Goal: Task Accomplishment & Management: Use online tool/utility

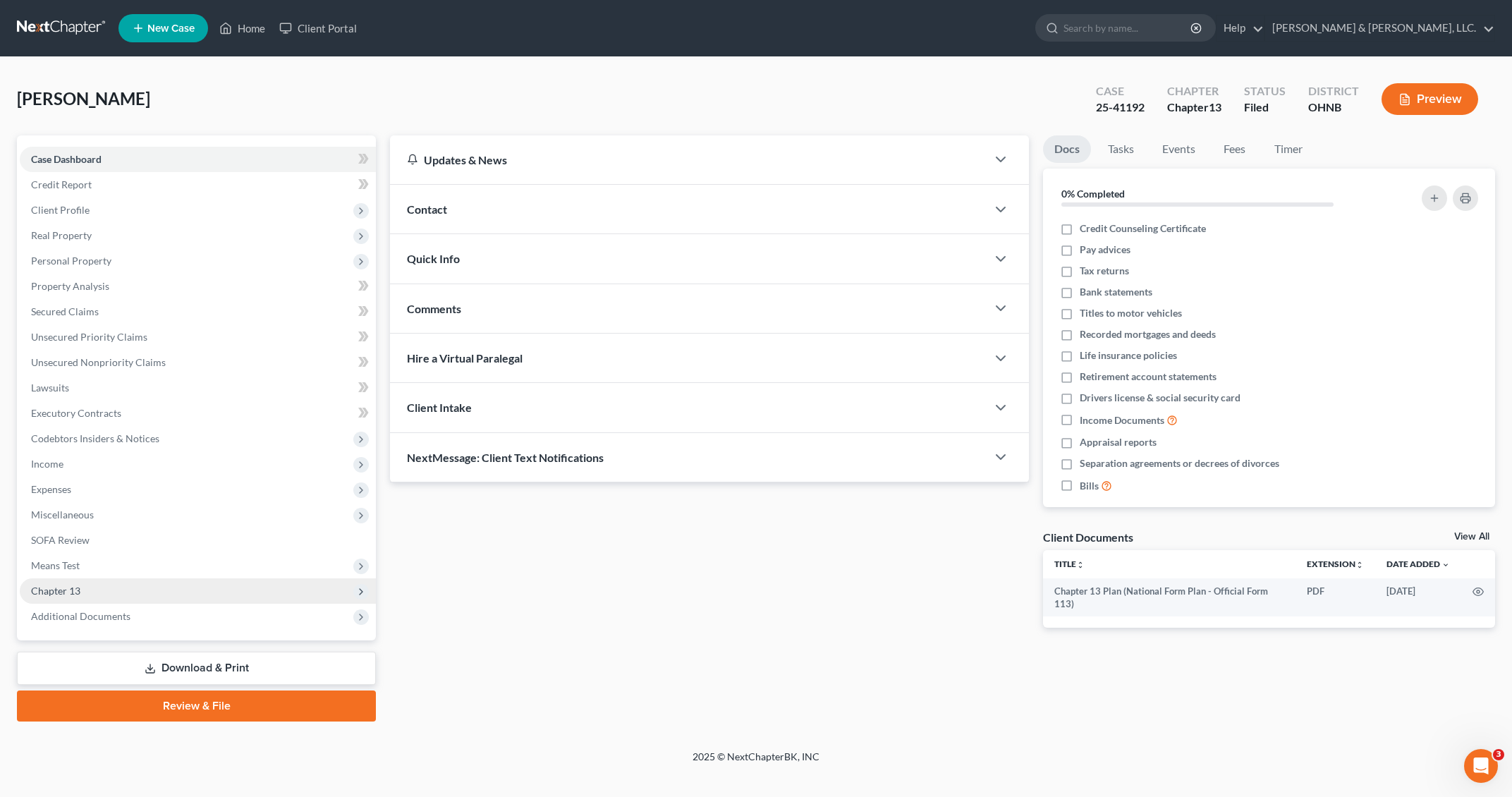
click at [222, 583] on span "Chapter 13" at bounding box center [198, 591] width 356 height 26
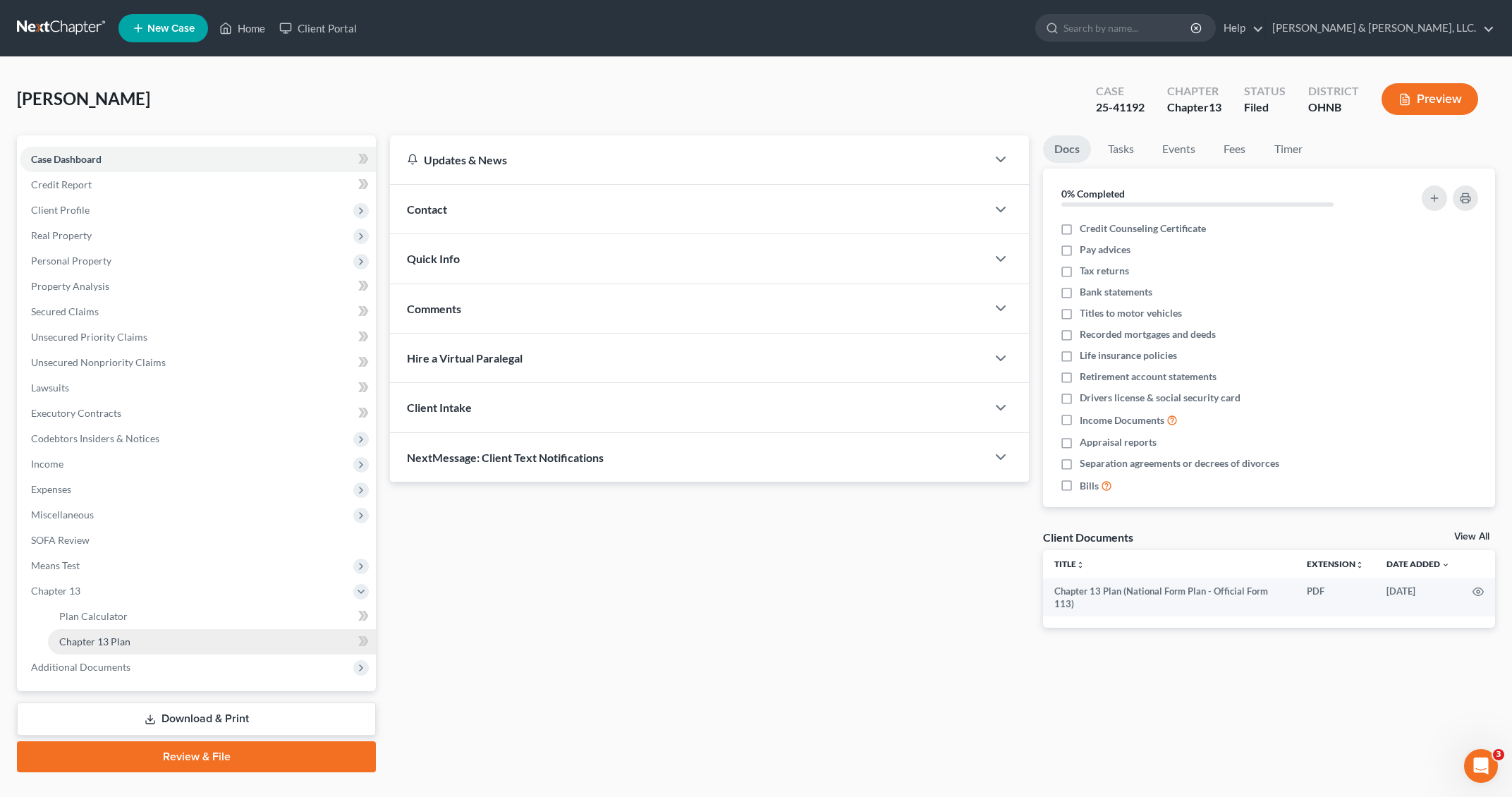
click at [258, 637] on link "Chapter 13 Plan" at bounding box center [212, 642] width 328 height 26
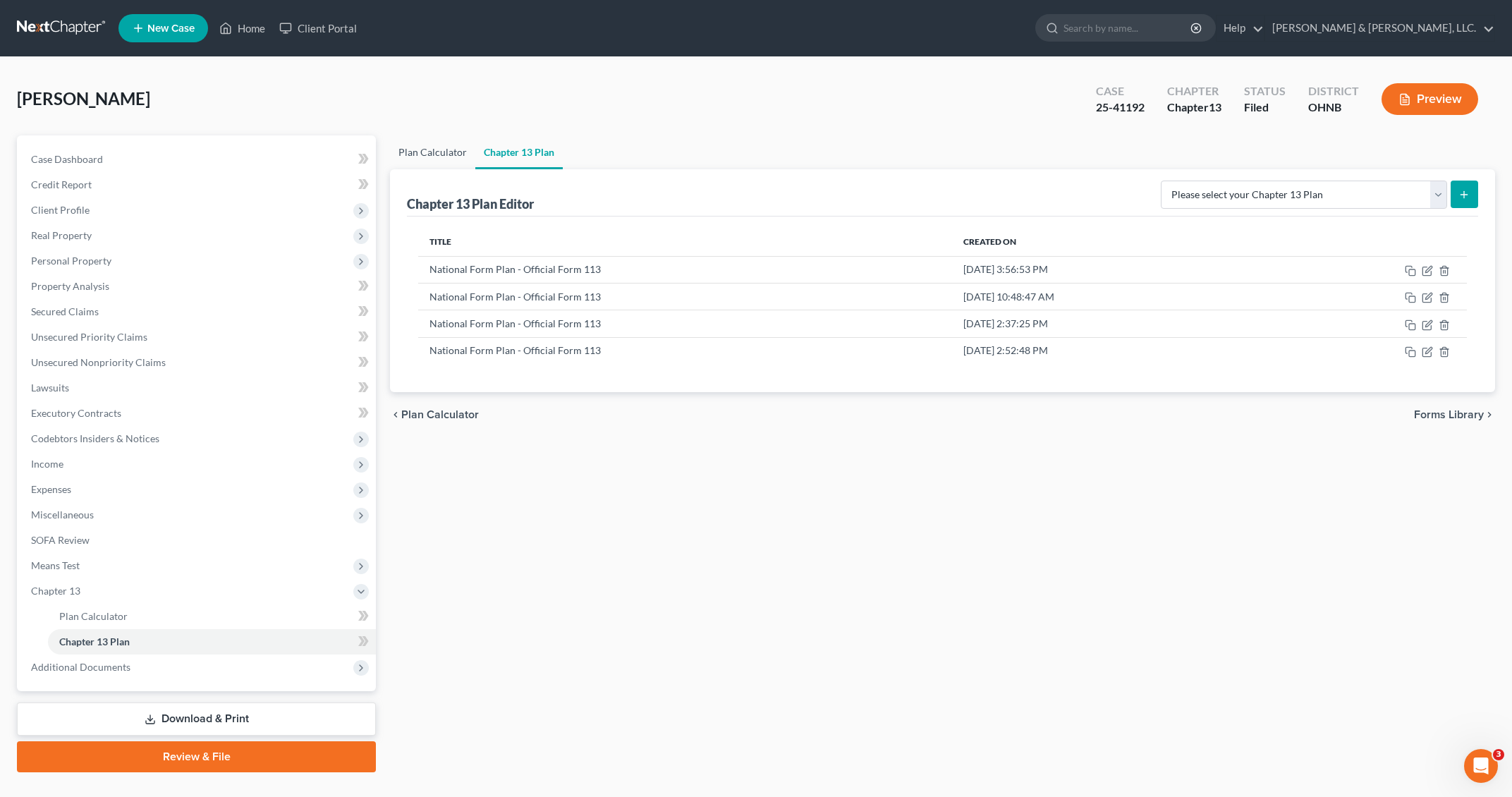
click at [425, 160] on link "Plan Calculator" at bounding box center [432, 152] width 86 height 34
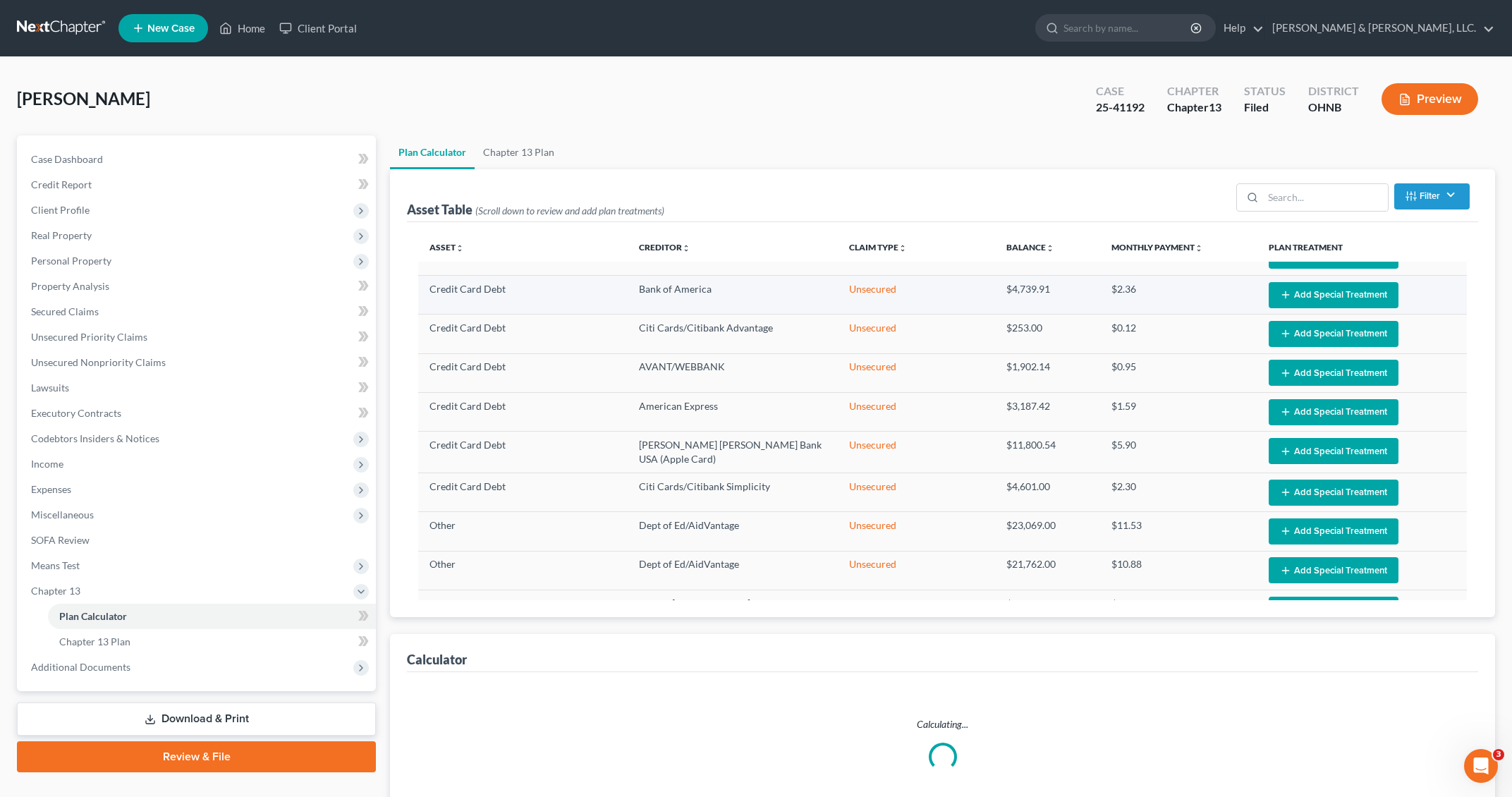
select select "59"
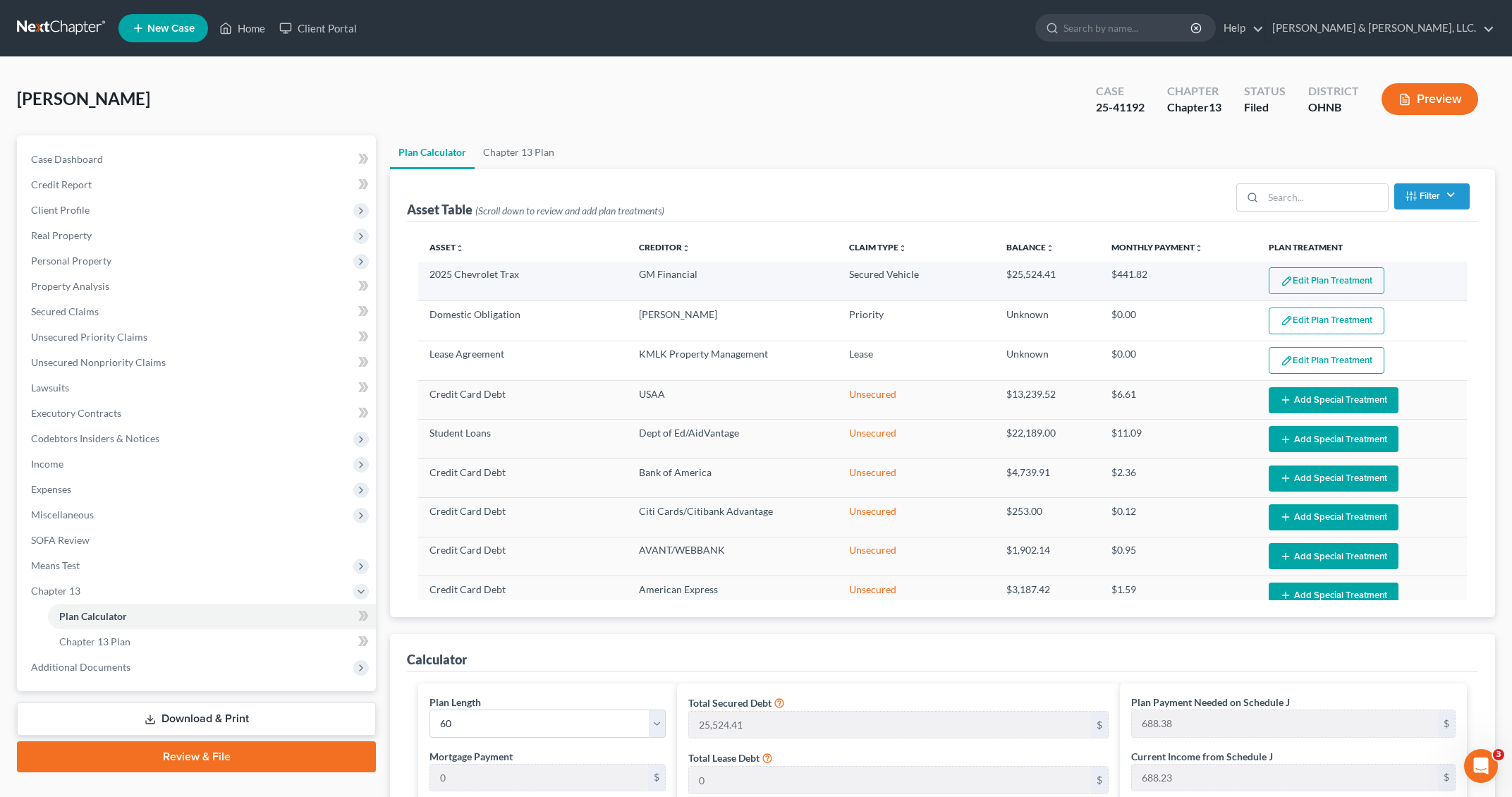
click at [1284, 277] on button "Edit Plan Treatment" at bounding box center [1326, 280] width 116 height 26
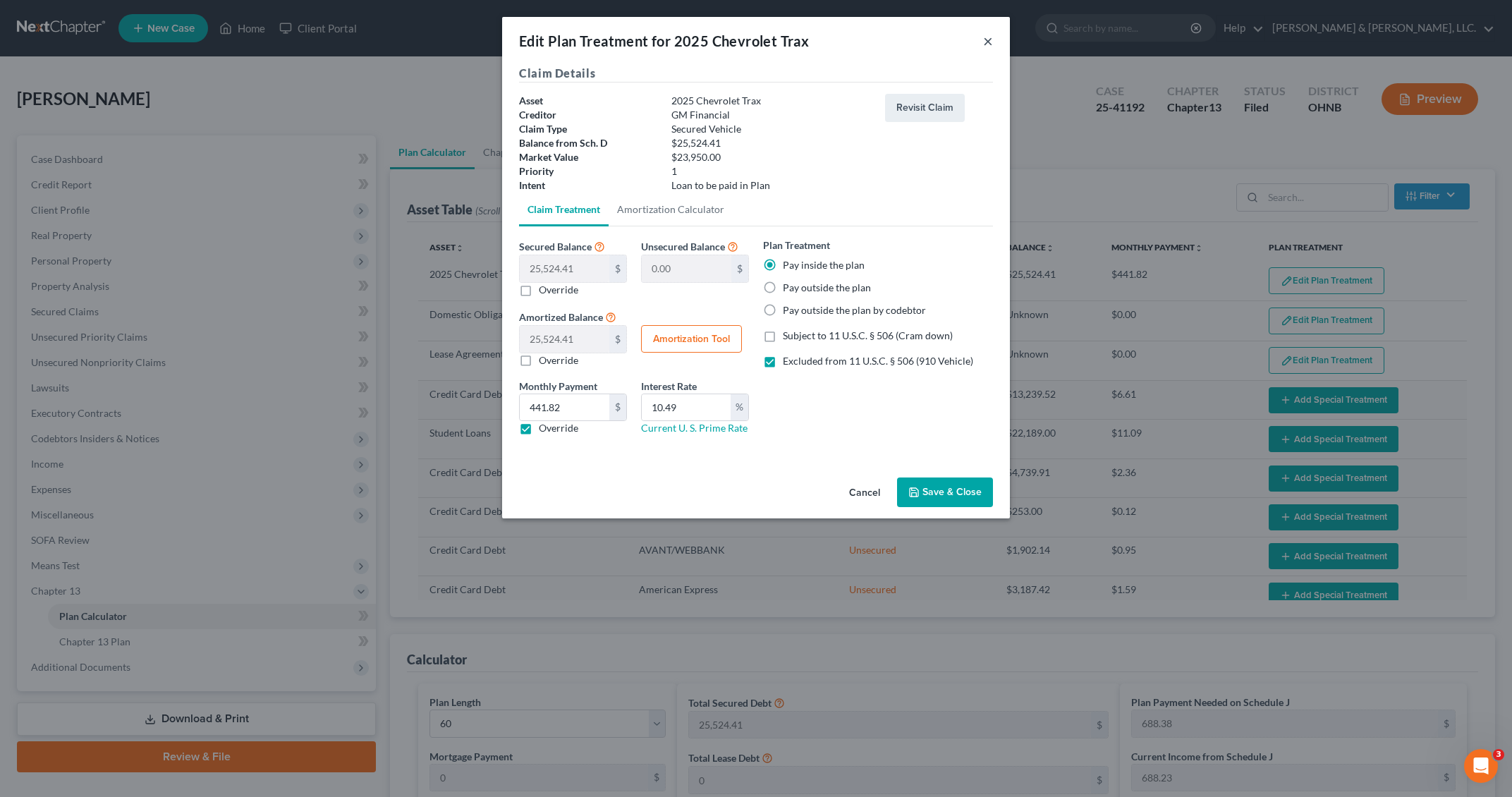
click at [990, 42] on button "×" at bounding box center [989, 41] width 10 height 17
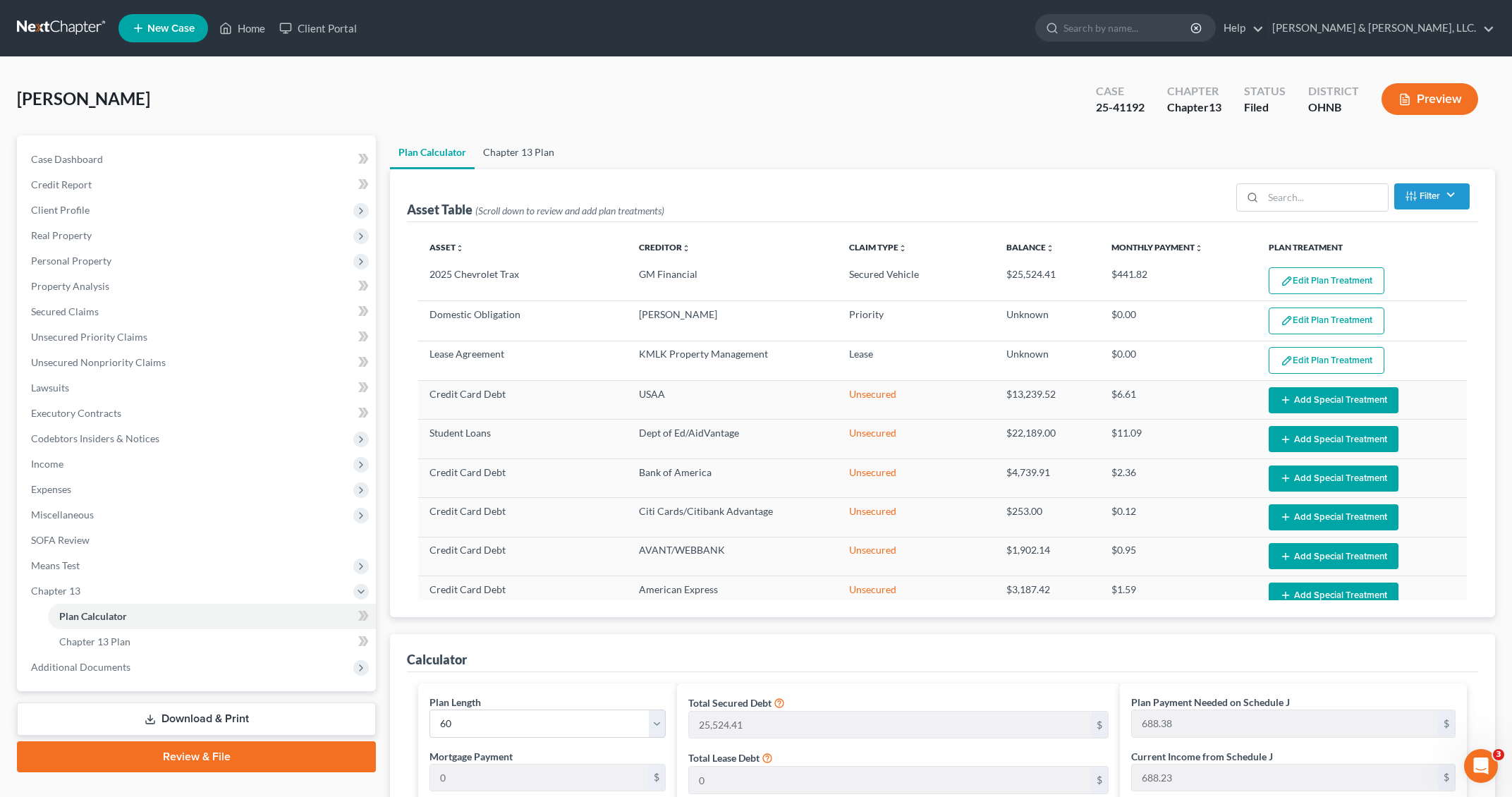
click at [515, 154] on link "Chapter 13 Plan" at bounding box center [519, 152] width 88 height 34
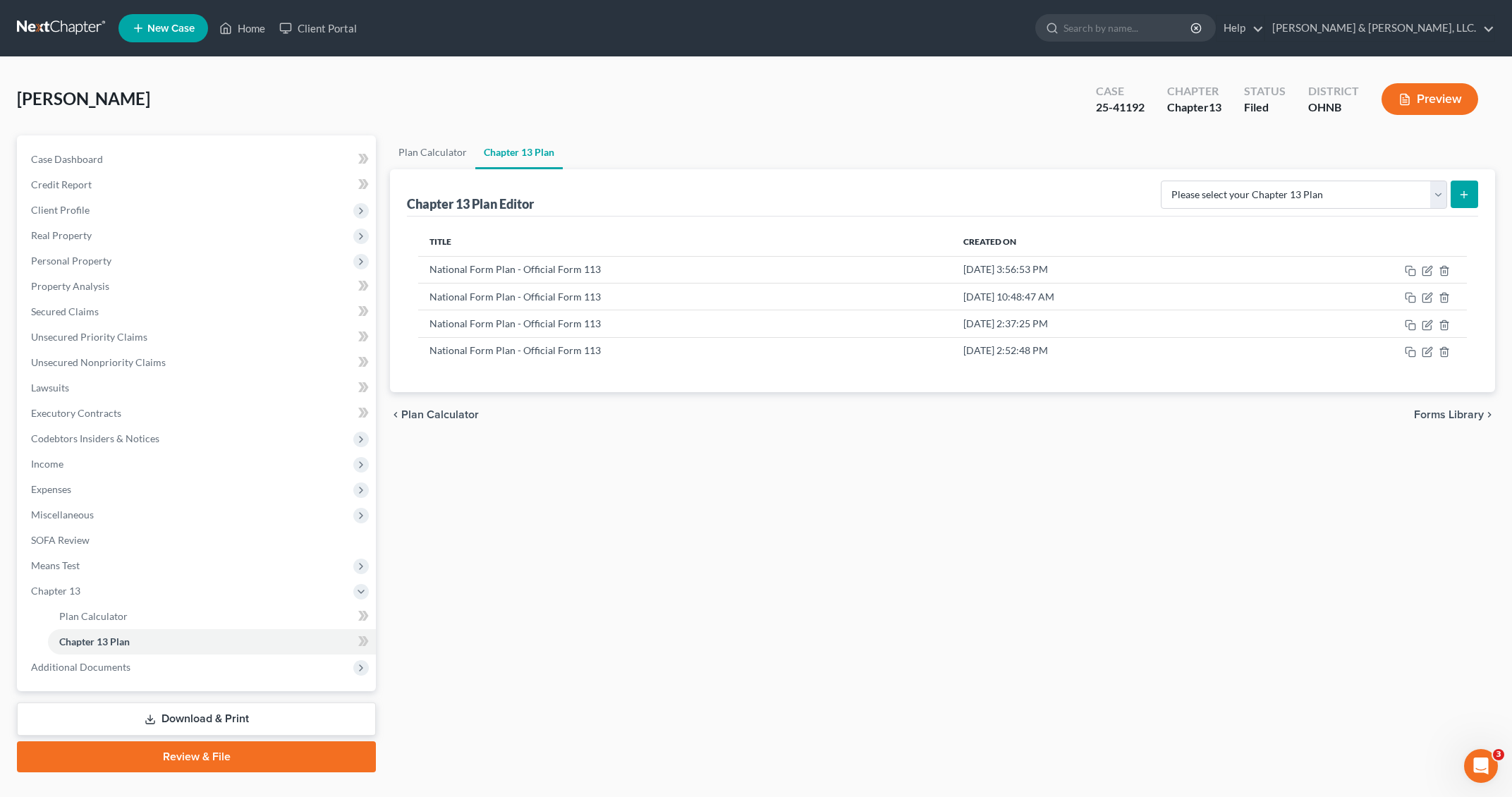
scroll to position [28, 0]
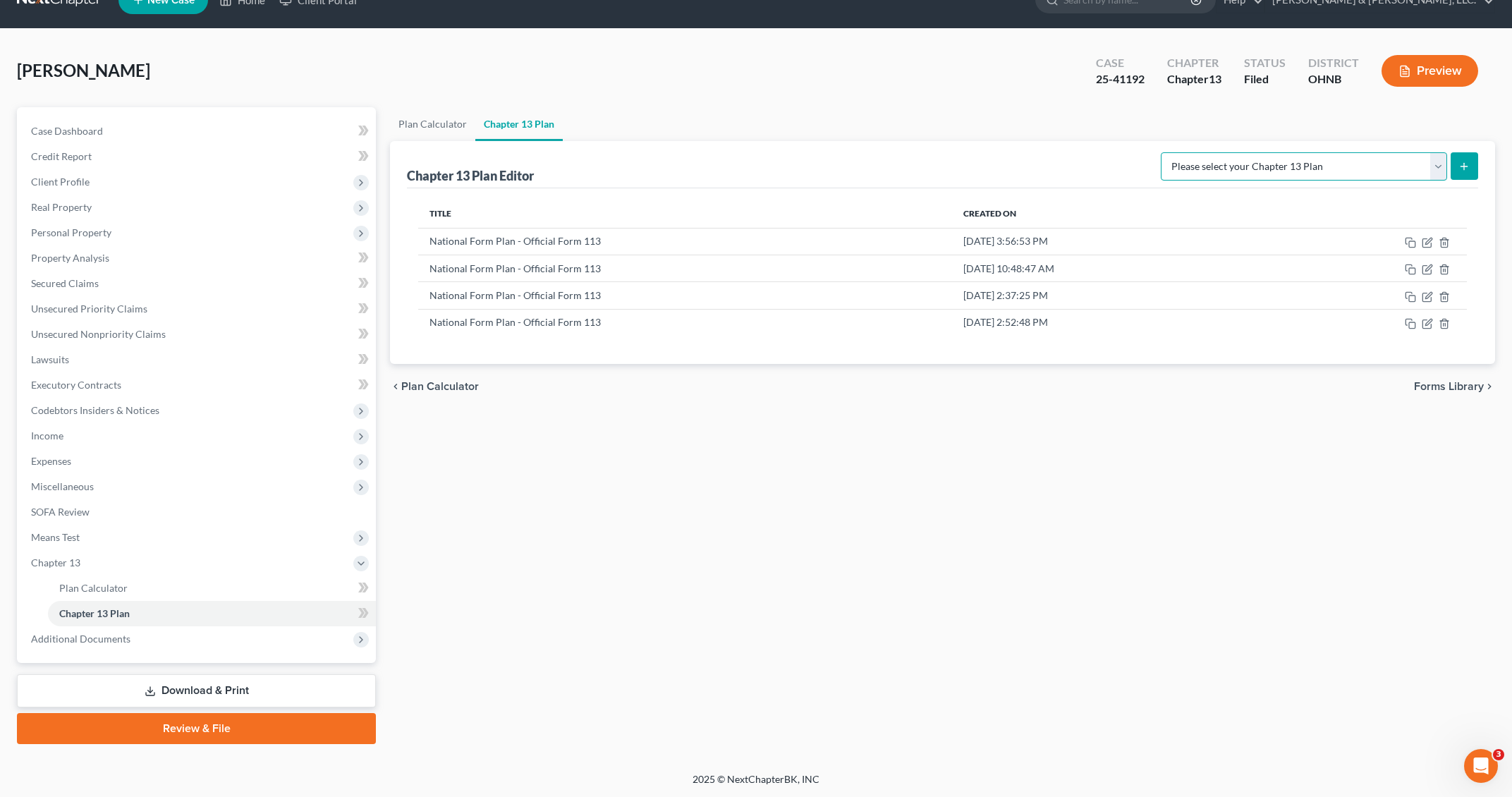
click at [1284, 163] on select "Please select your Chapter 13 Plan National Form Plan - Official Form 113 North…" at bounding box center [1305, 166] width 287 height 28
select select "0"
click at [1244, 152] on select "Please select your Chapter 13 Plan National Form Plan - Official Form 113 North…" at bounding box center [1305, 166] width 287 height 28
click at [1284, 166] on icon "submit" at bounding box center [1464, 166] width 11 height 11
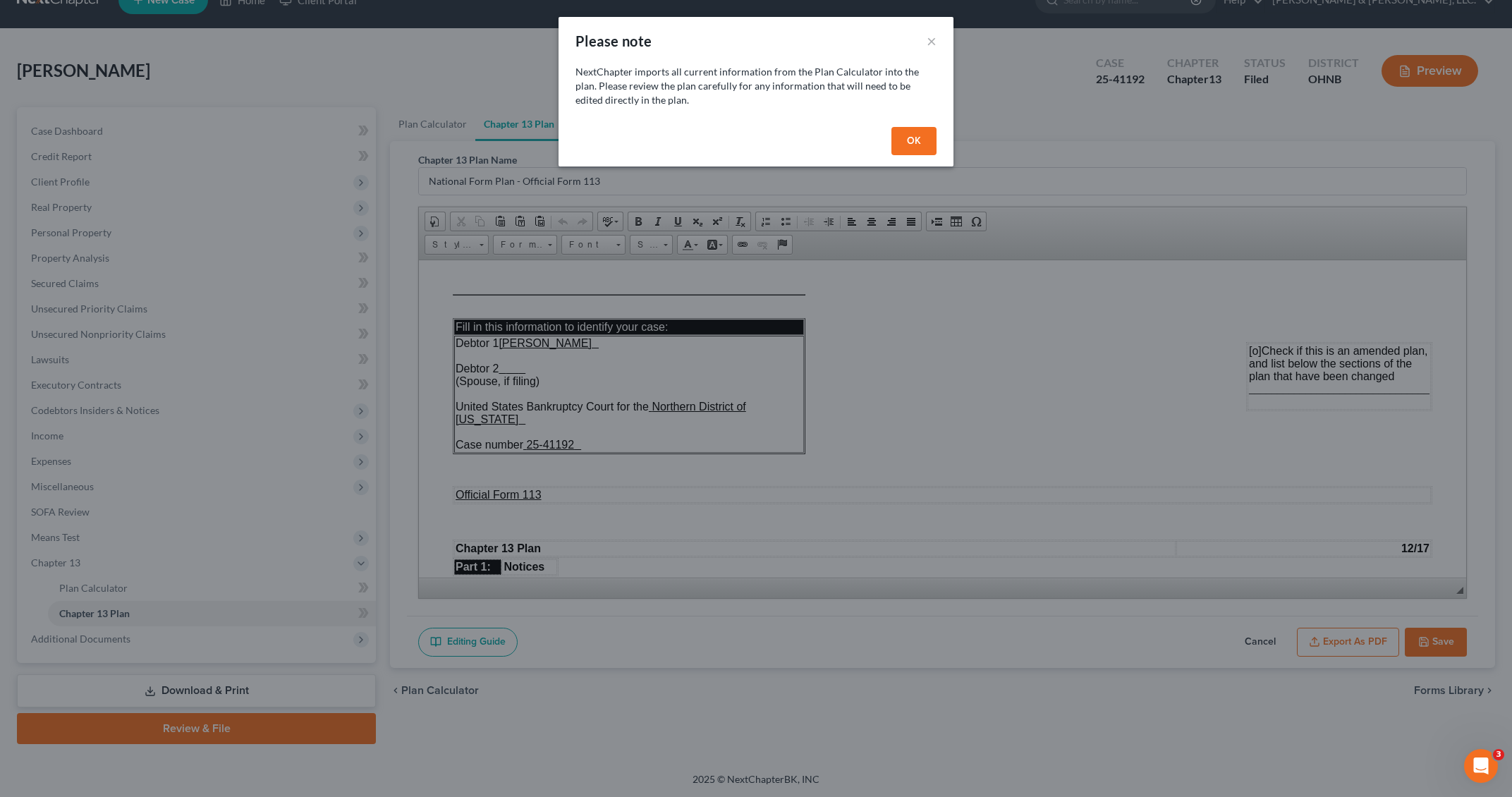
scroll to position [0, 0]
click at [918, 151] on button "OK" at bounding box center [914, 141] width 45 height 28
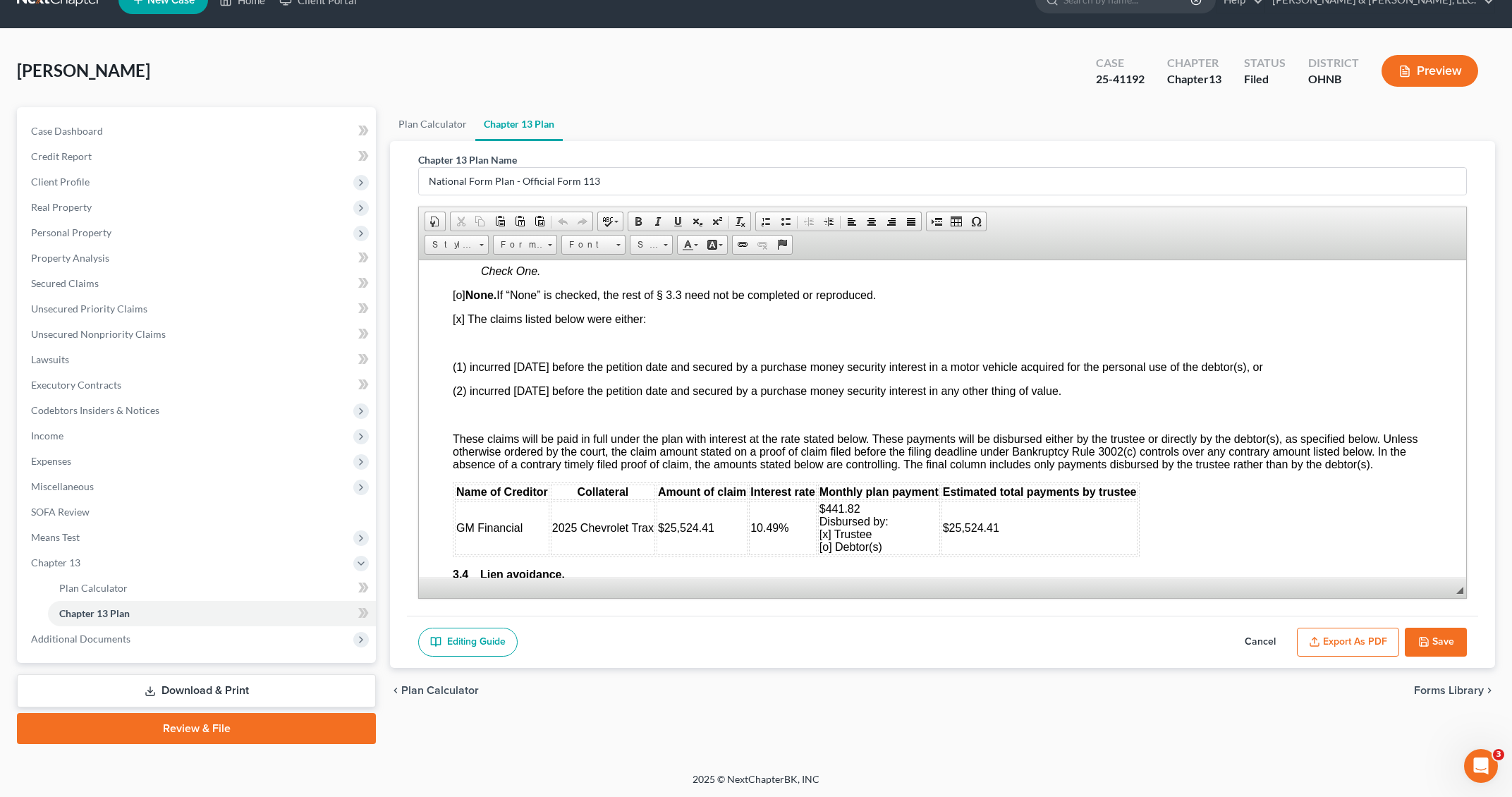
scroll to position [1673, 0]
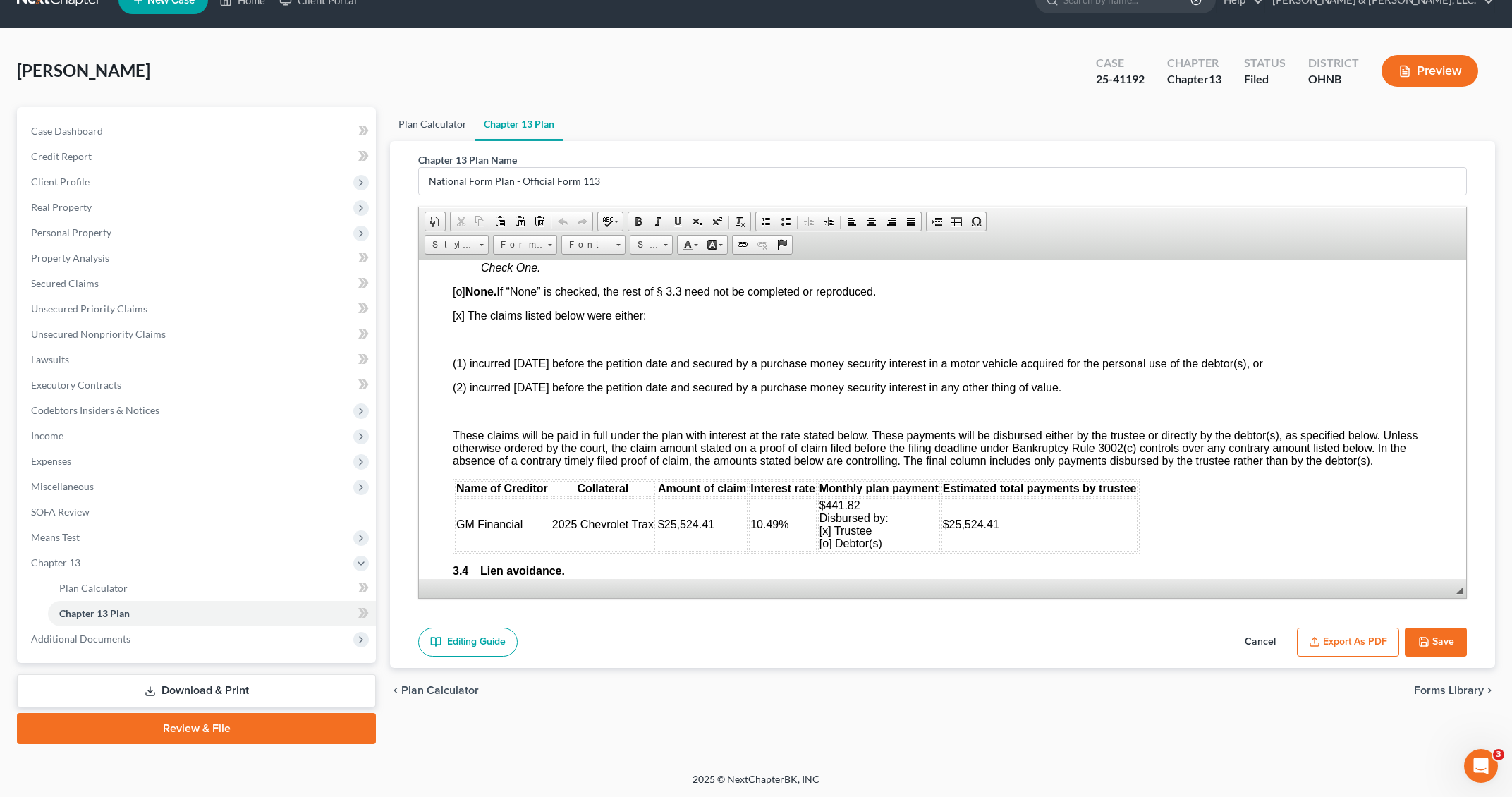
click at [429, 122] on link "Plan Calculator" at bounding box center [432, 124] width 86 height 34
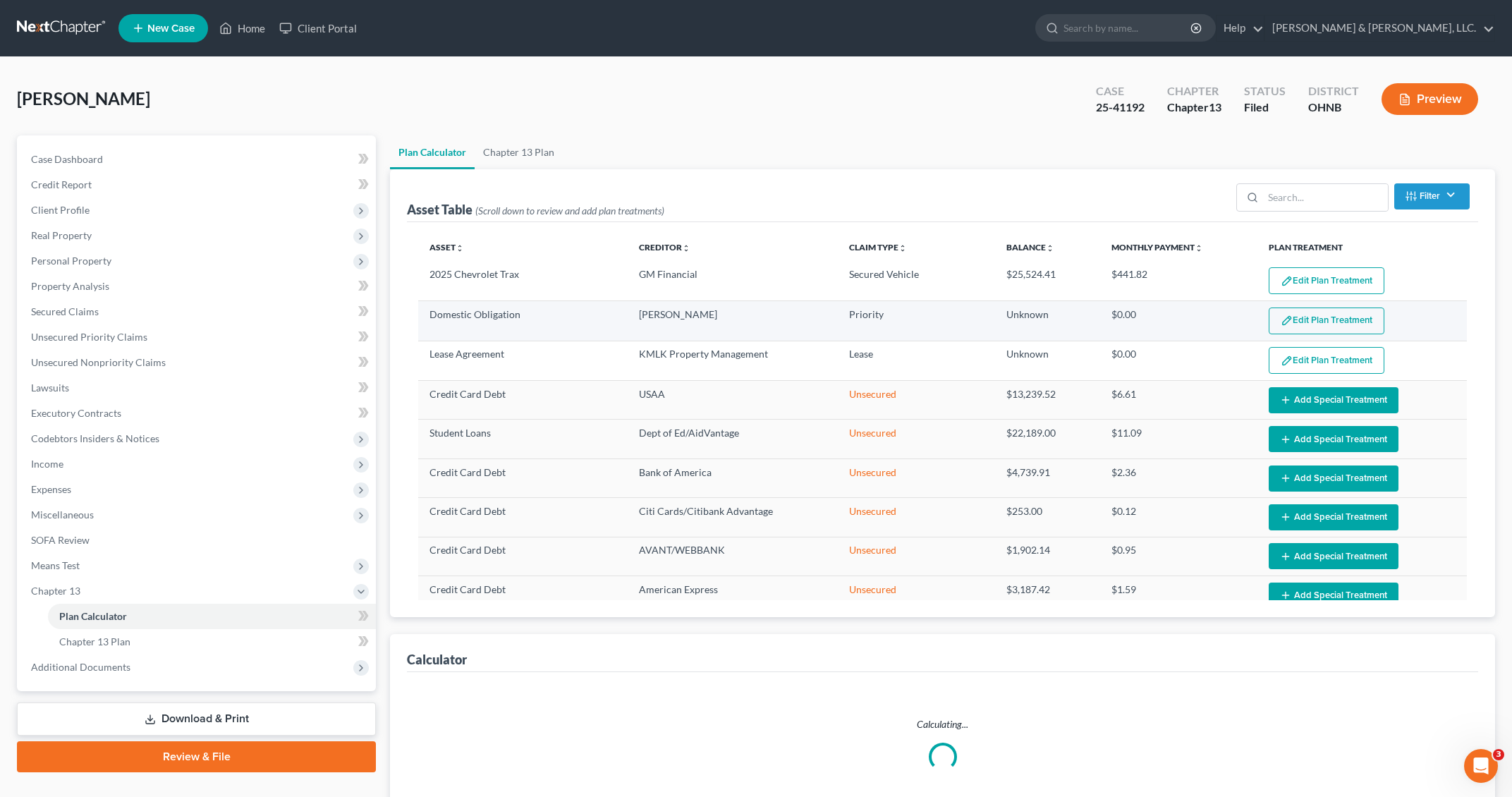
select select "59"
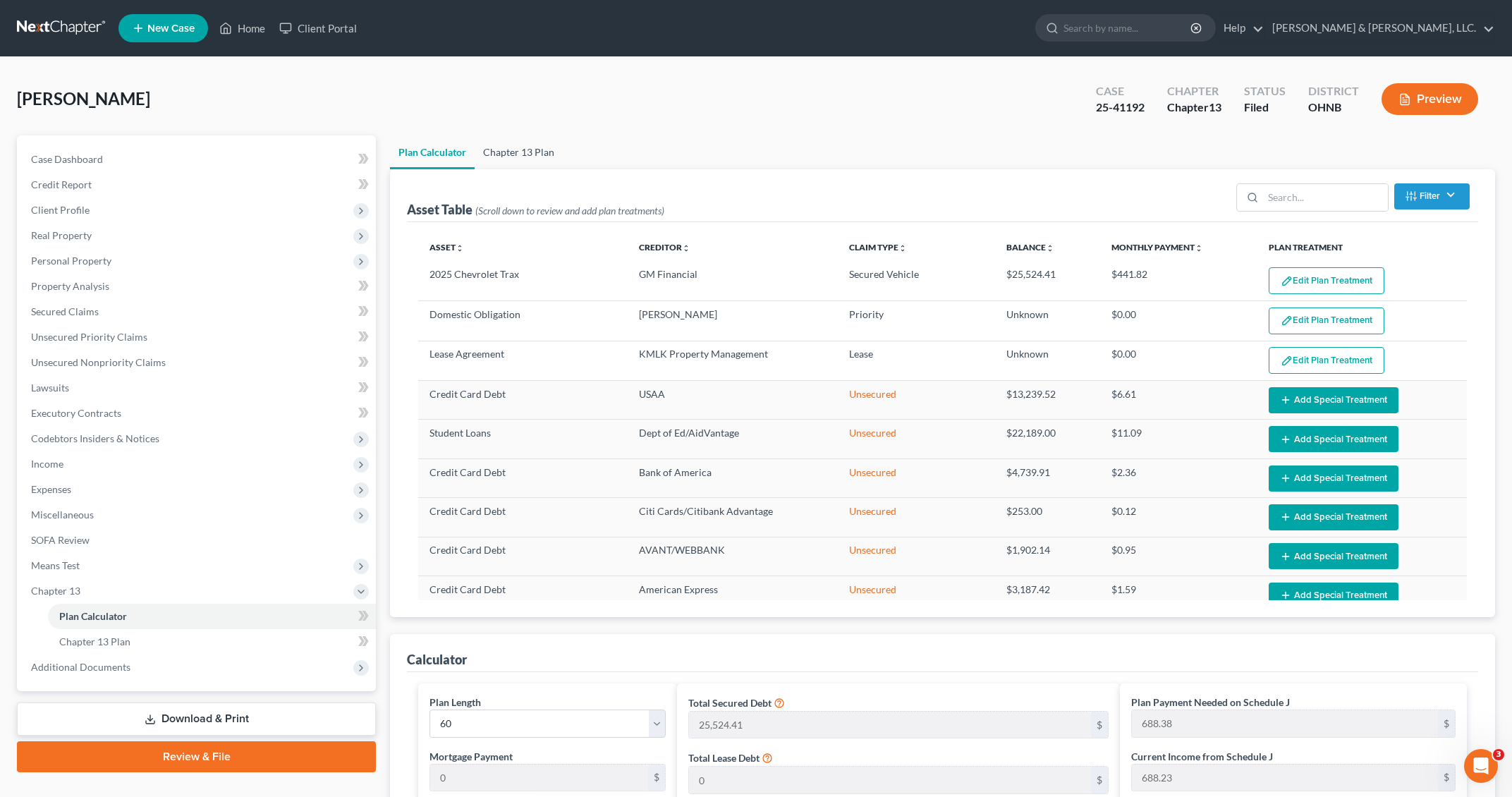
click at [534, 158] on link "Chapter 13 Plan" at bounding box center [519, 152] width 88 height 34
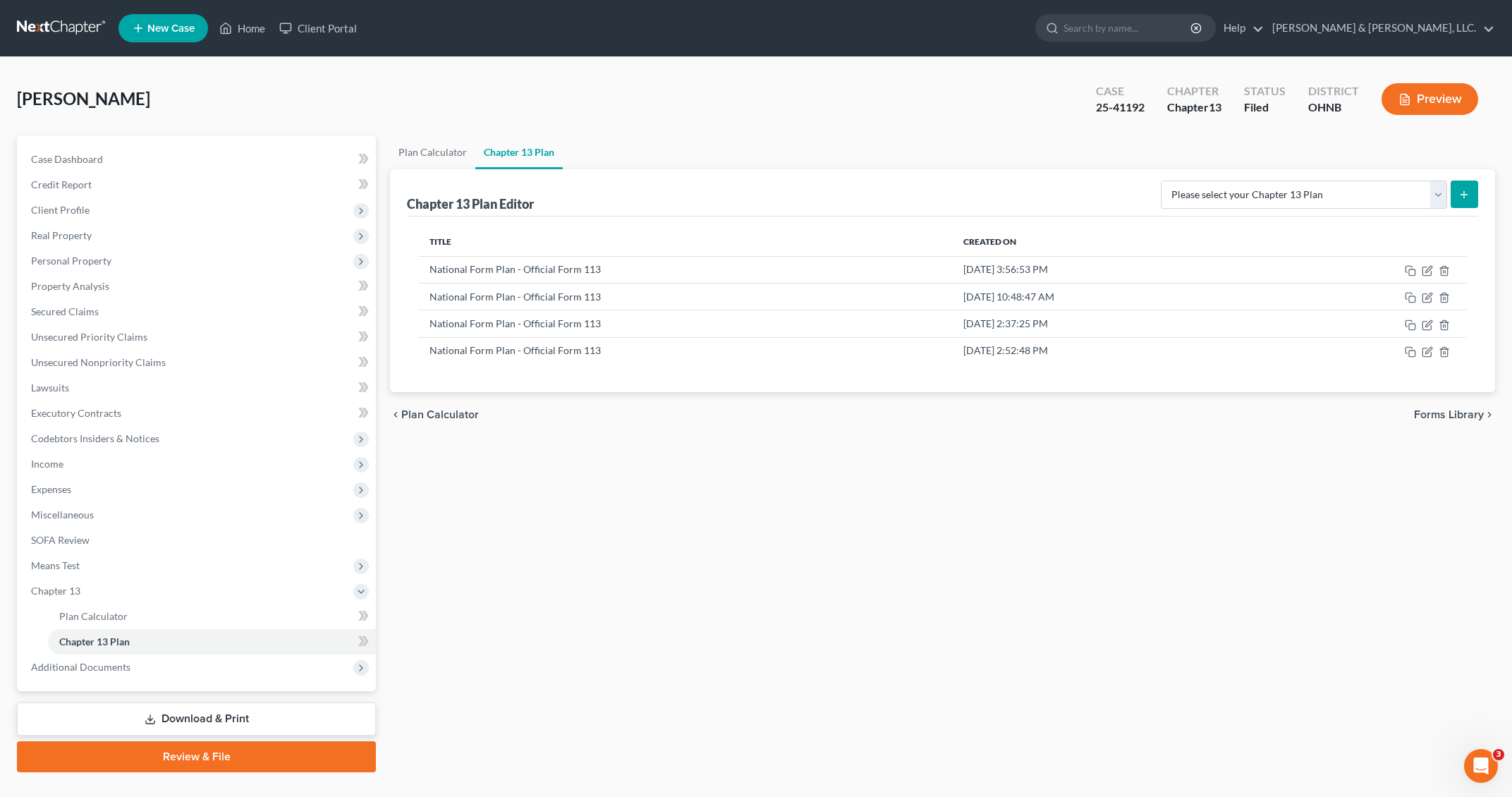
scroll to position [28, 0]
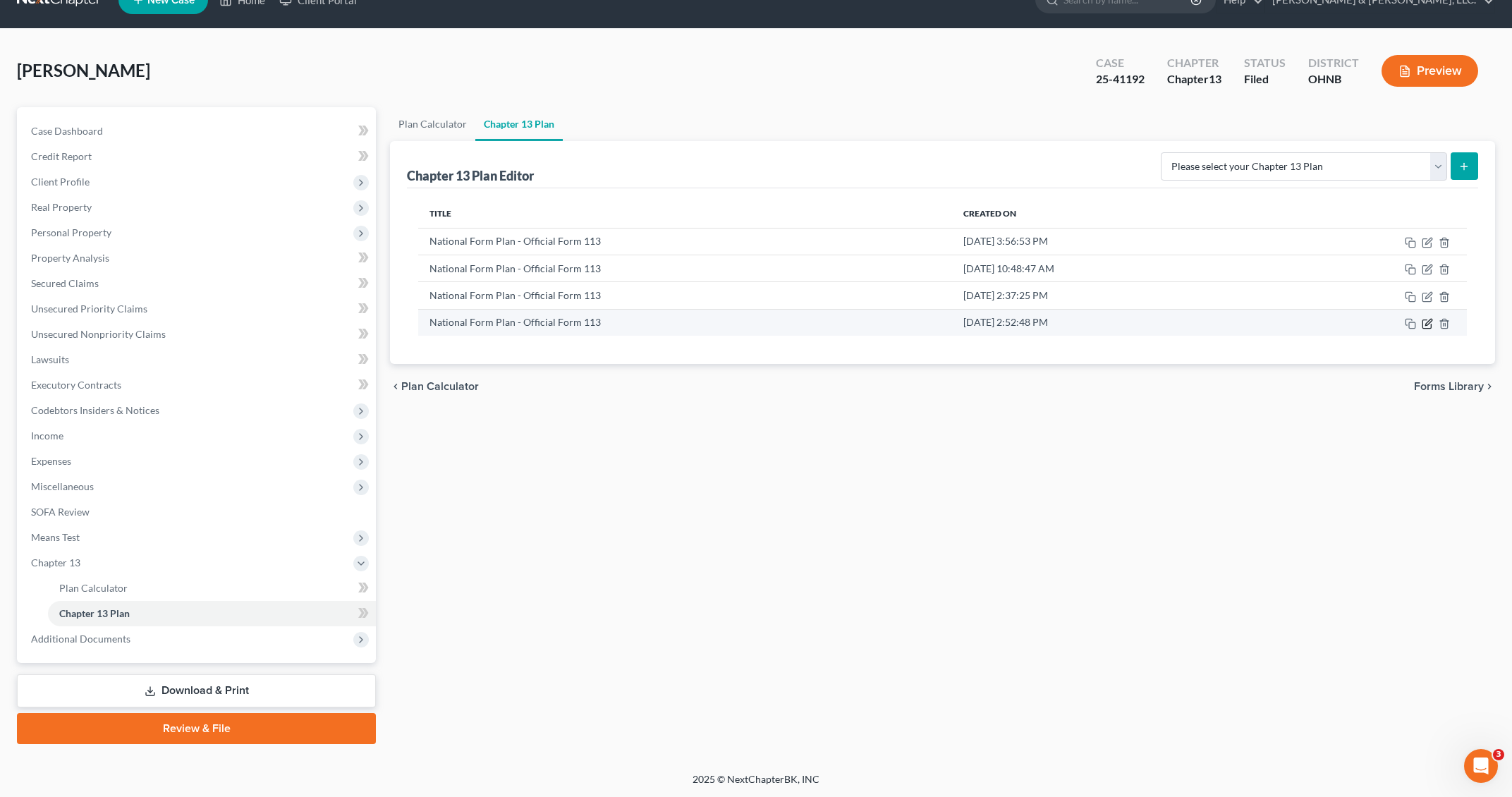
click at [1284, 325] on icon "button" at bounding box center [1429, 322] width 6 height 6
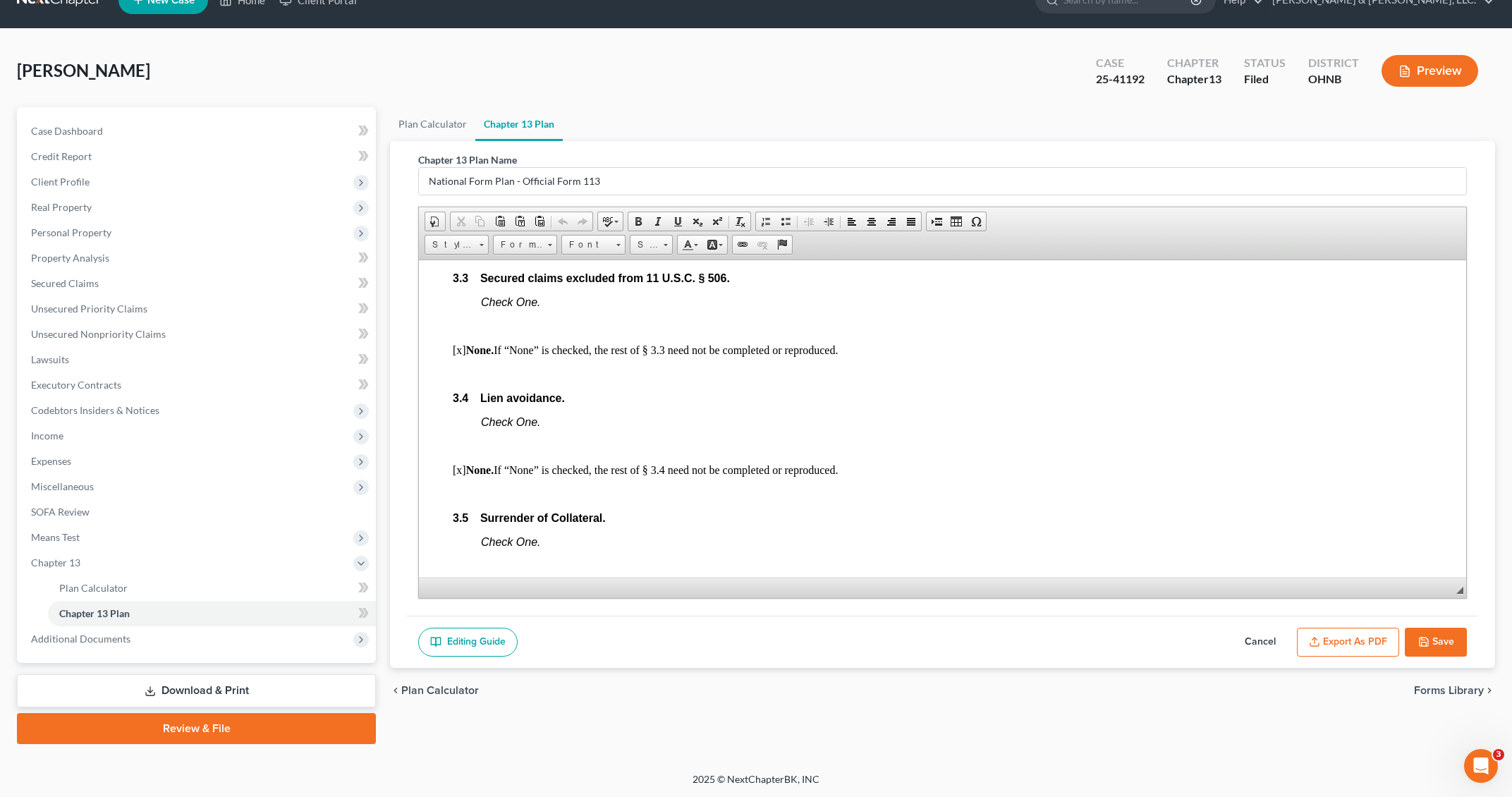
scroll to position [1727, 0]
click at [437, 128] on link "Plan Calculator" at bounding box center [432, 124] width 86 height 34
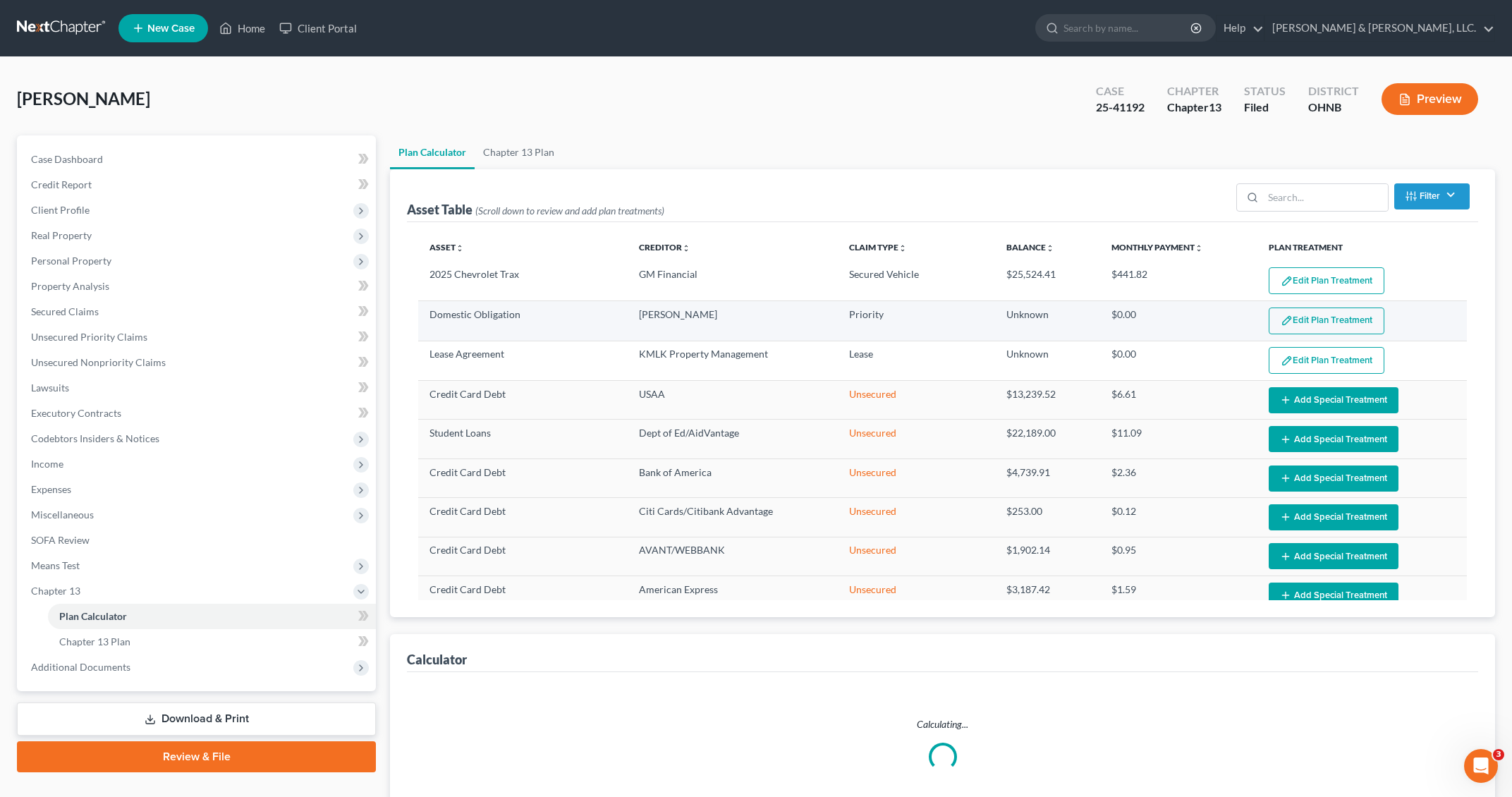
select select "59"
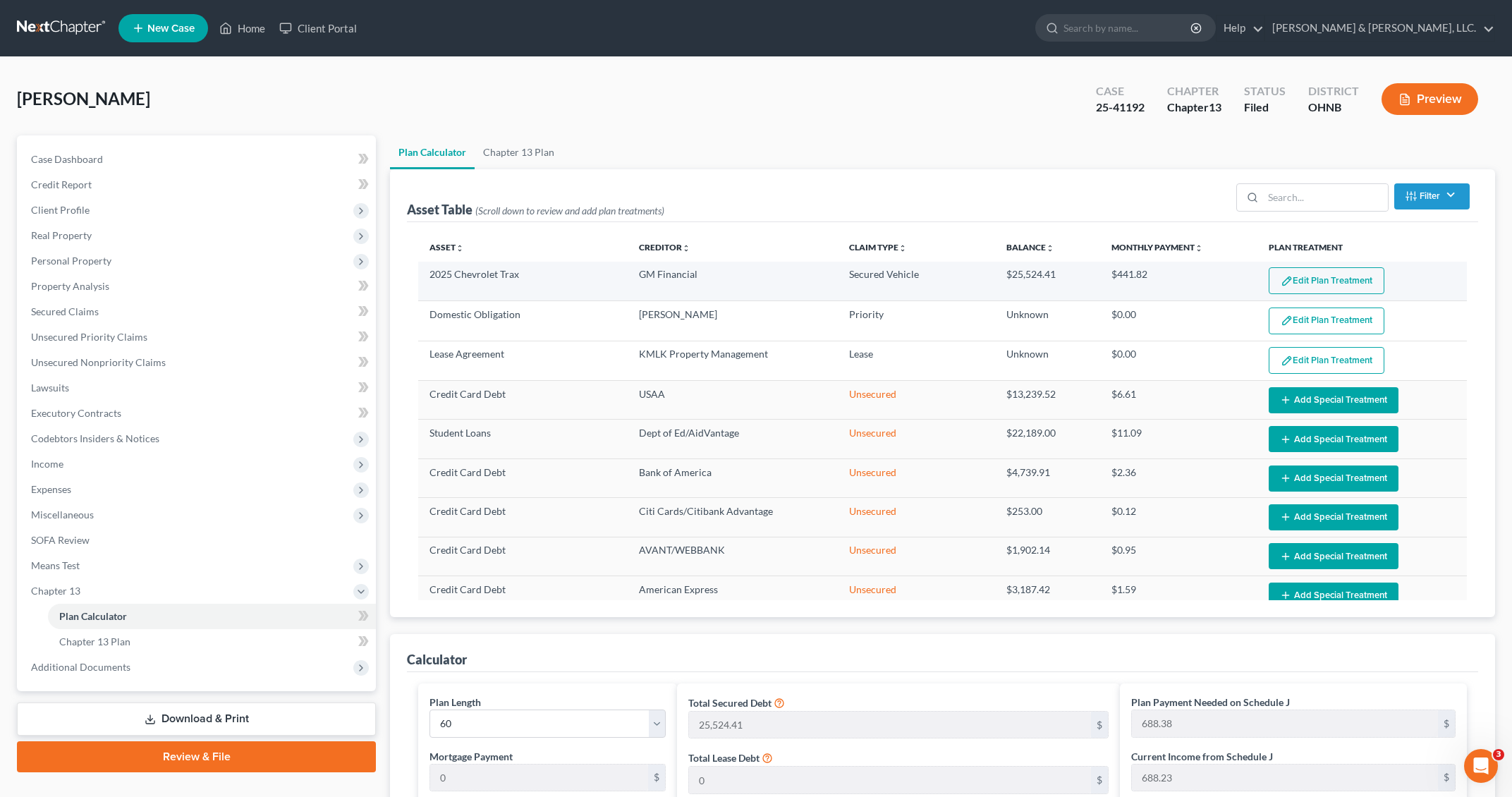
click at [1284, 276] on button "Edit Plan Treatment" at bounding box center [1326, 280] width 116 height 26
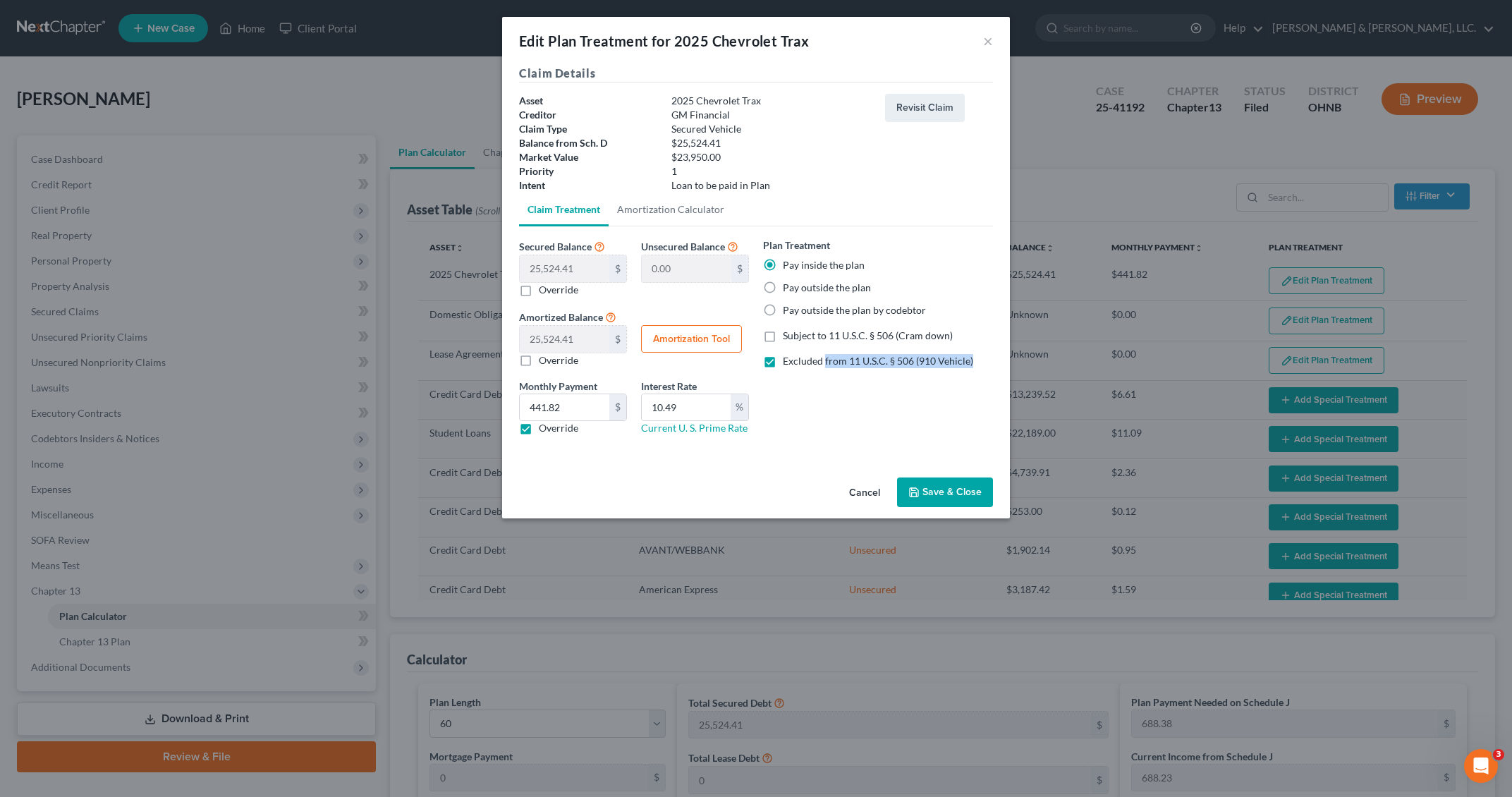
drag, startPoint x: 972, startPoint y: 359, endPoint x: 825, endPoint y: 362, distance: 147.0
click at [825, 362] on div "Excluded from 11 U.S.C. § 506 (910 Vehicle)" at bounding box center [878, 361] width 230 height 14
copy span "from 11 U.S.C. § 506 (910 Vehicle)"
